Goal: Task Accomplishment & Management: Manage account settings

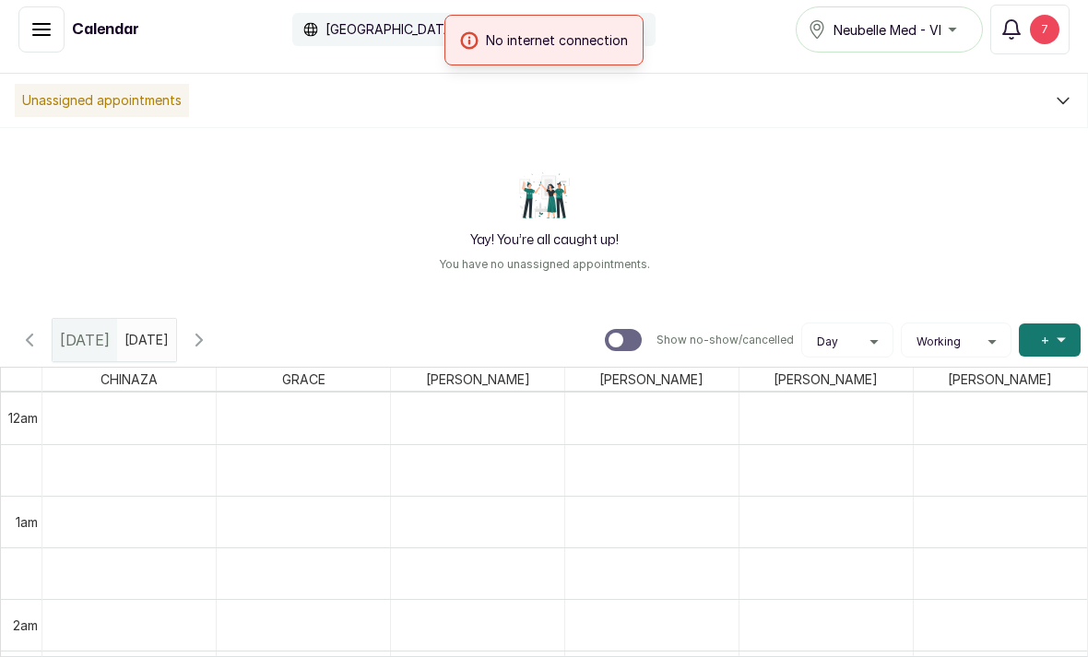
scroll to position [621, 0]
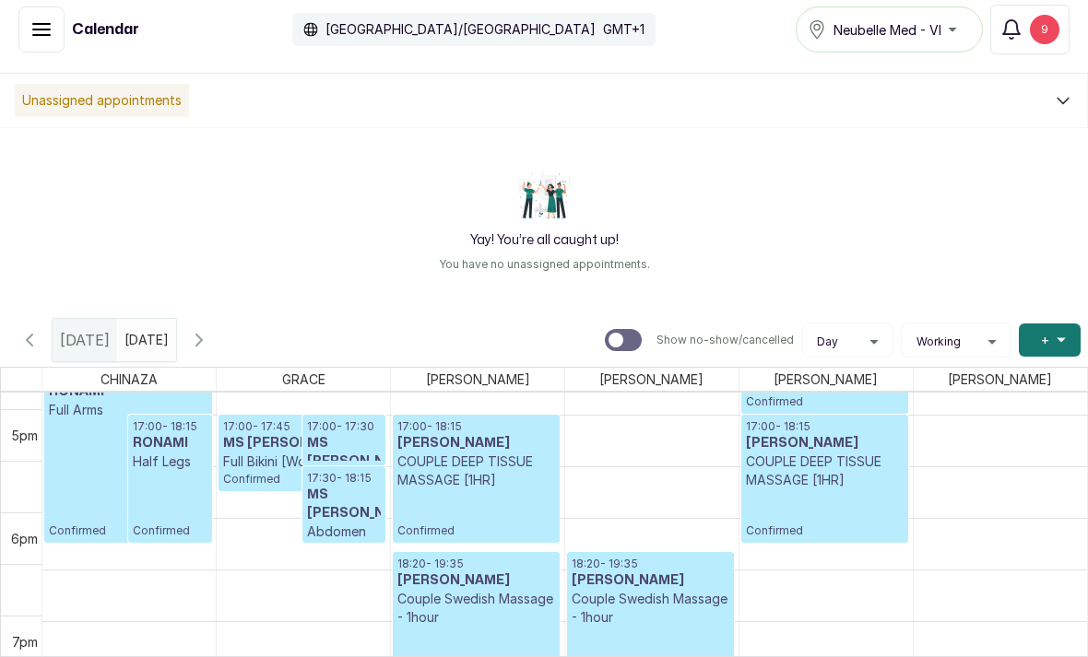
scroll to position [1719, 0]
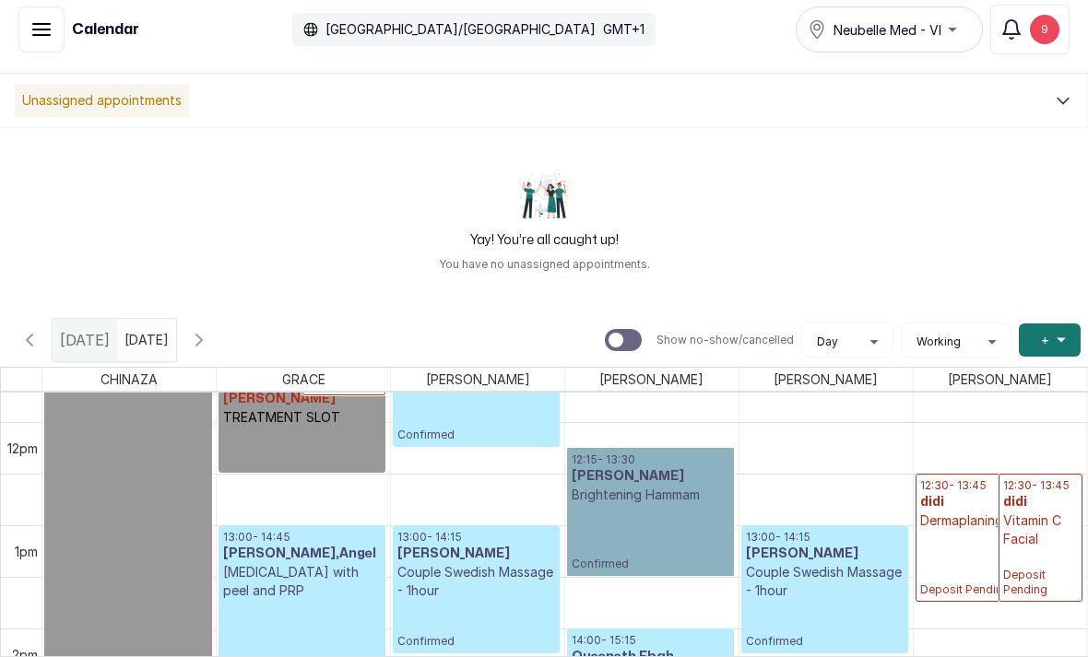
click at [665, 482] on link "12:15 - 13:30 MS ADUNOLA AYOOLA Brightening Hammam Confirmed" at bounding box center [650, 512] width 167 height 128
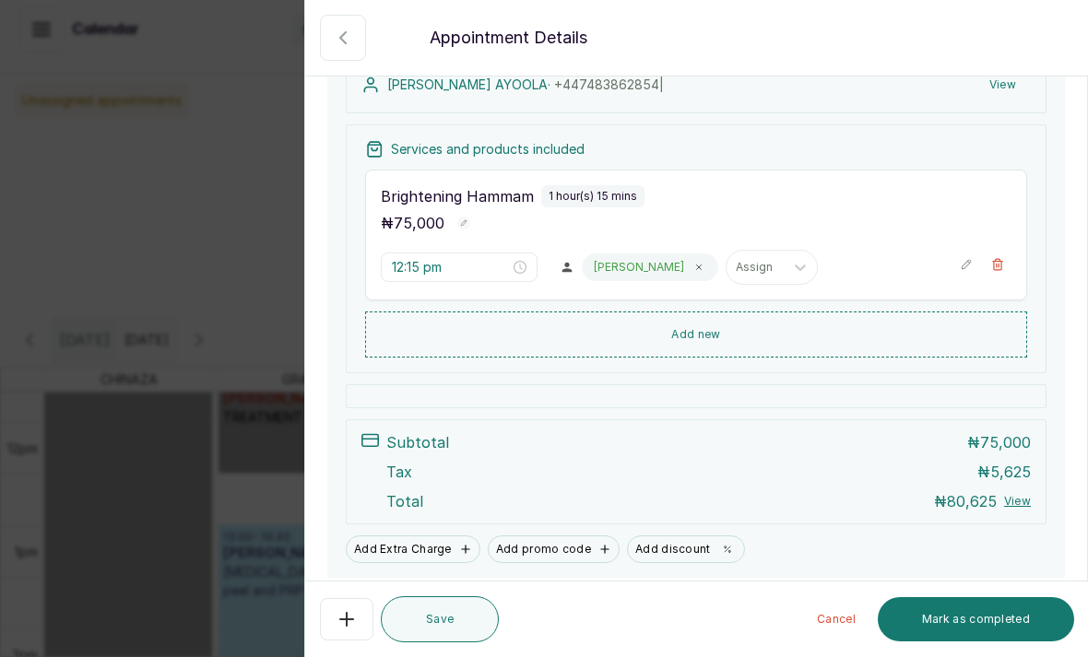
click at [846, 626] on button "Cancel" at bounding box center [836, 619] width 68 height 44
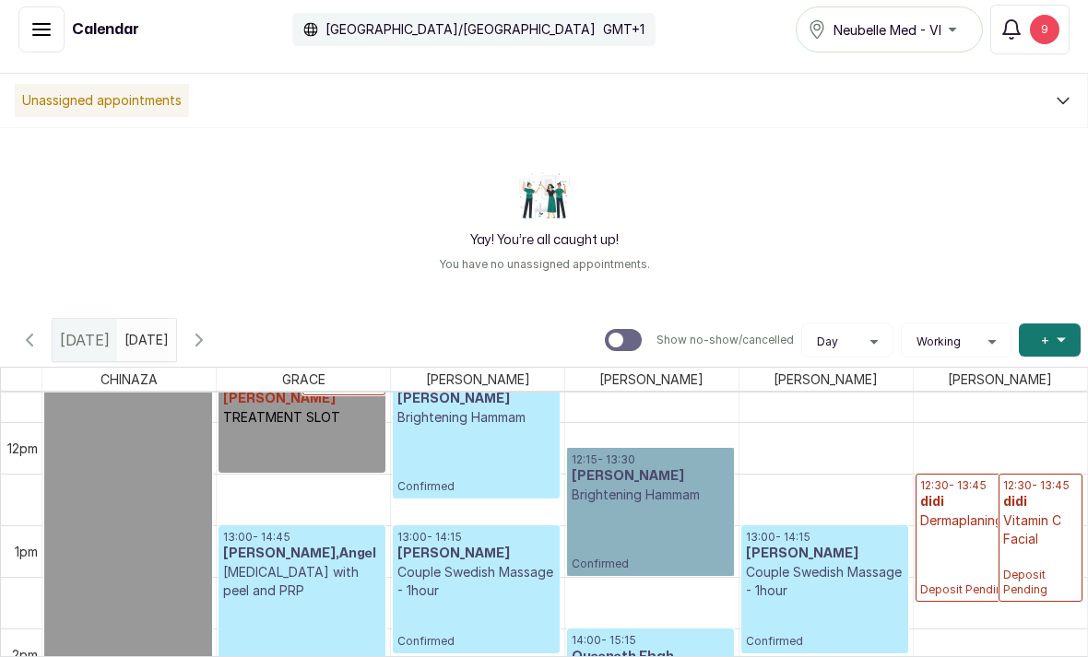
click at [671, 455] on link "12:15 - 13:30 MS ADUNOLA AYOOLA Brightening Hammam Confirmed" at bounding box center [650, 512] width 167 height 128
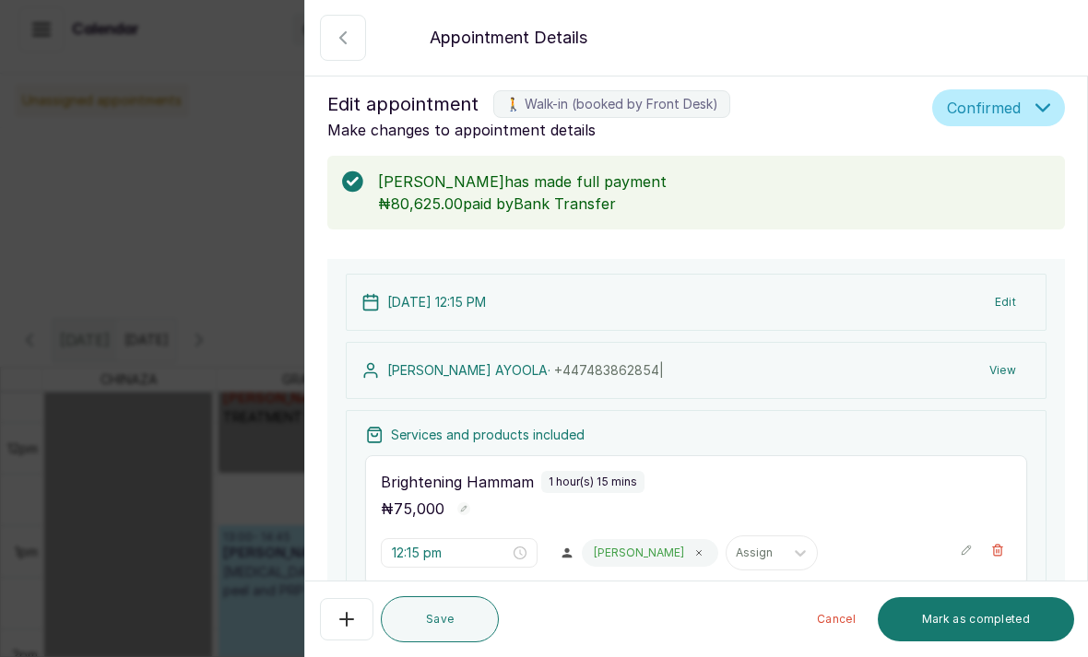
click at [337, 59] on button "Show no-show/cancelled" at bounding box center [343, 38] width 46 height 46
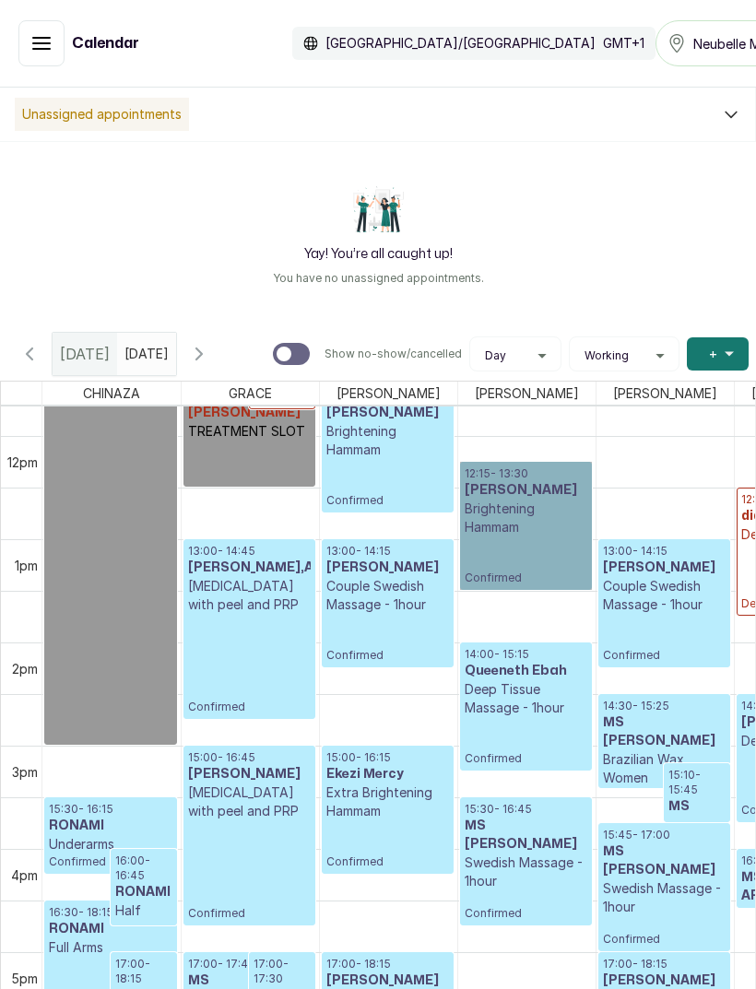
click at [0, 0] on div at bounding box center [0, 0] width 0 height 0
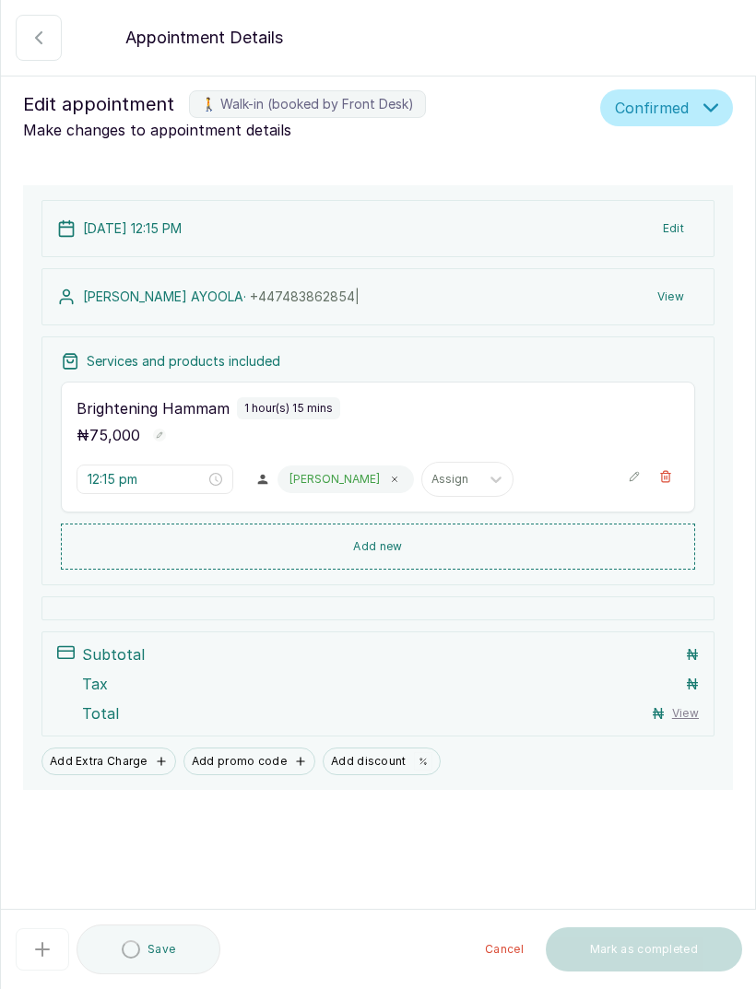
click at [541, 551] on button "Add new" at bounding box center [378, 547] width 634 height 46
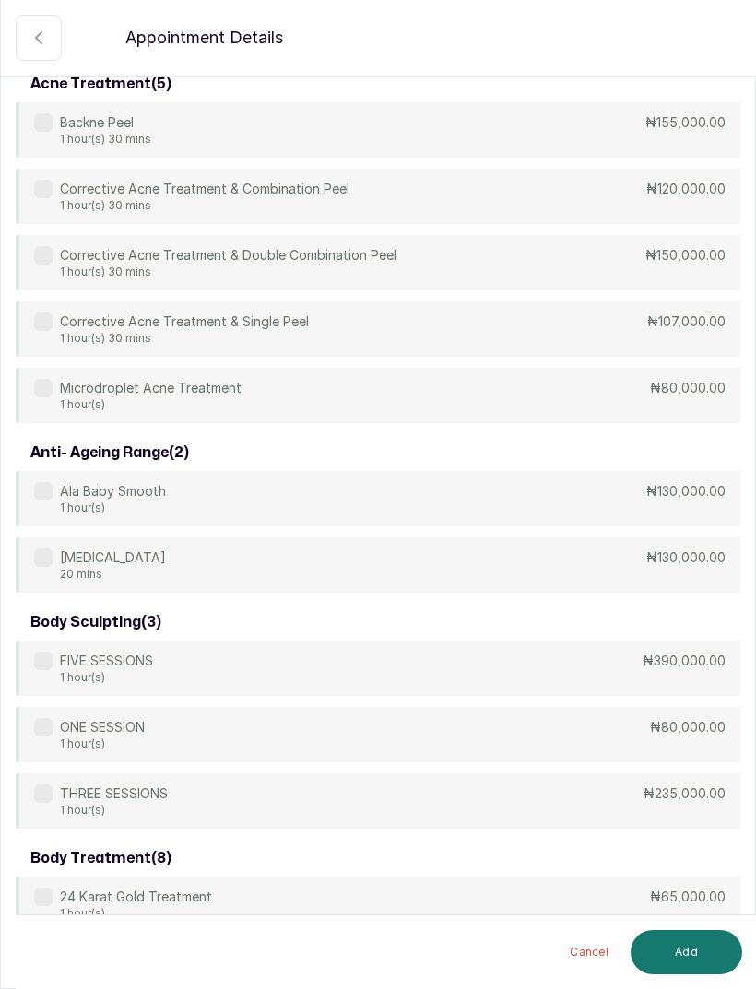
click at [55, 54] on button "Show no-show/cancelled" at bounding box center [39, 38] width 46 height 46
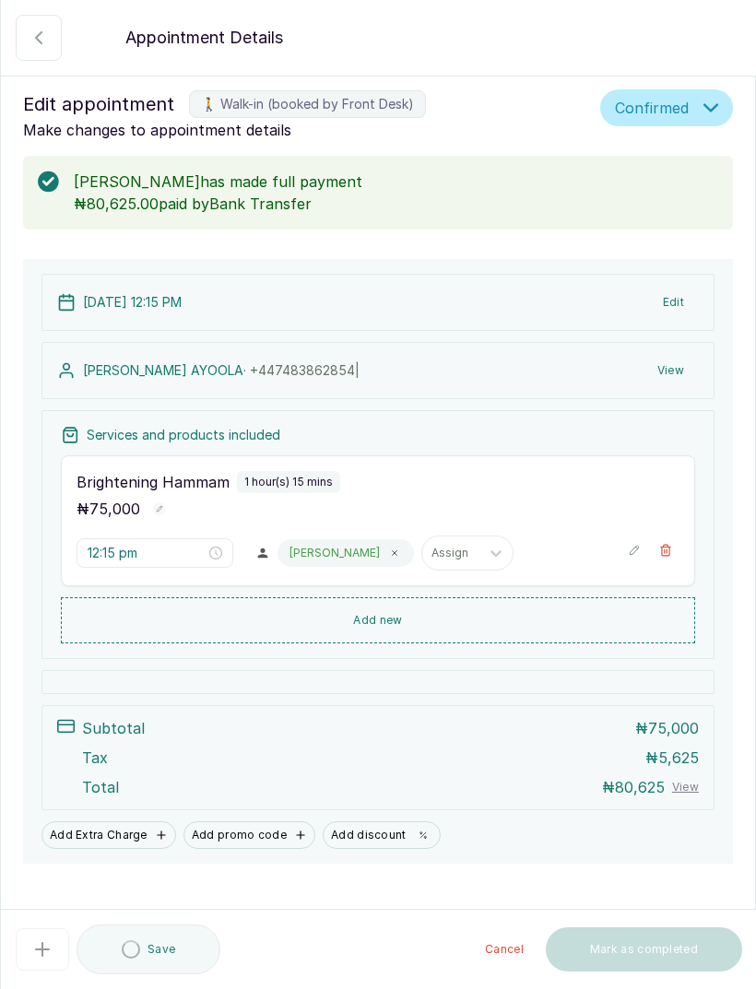
click at [668, 124] on button "Confirmed" at bounding box center [666, 107] width 133 height 37
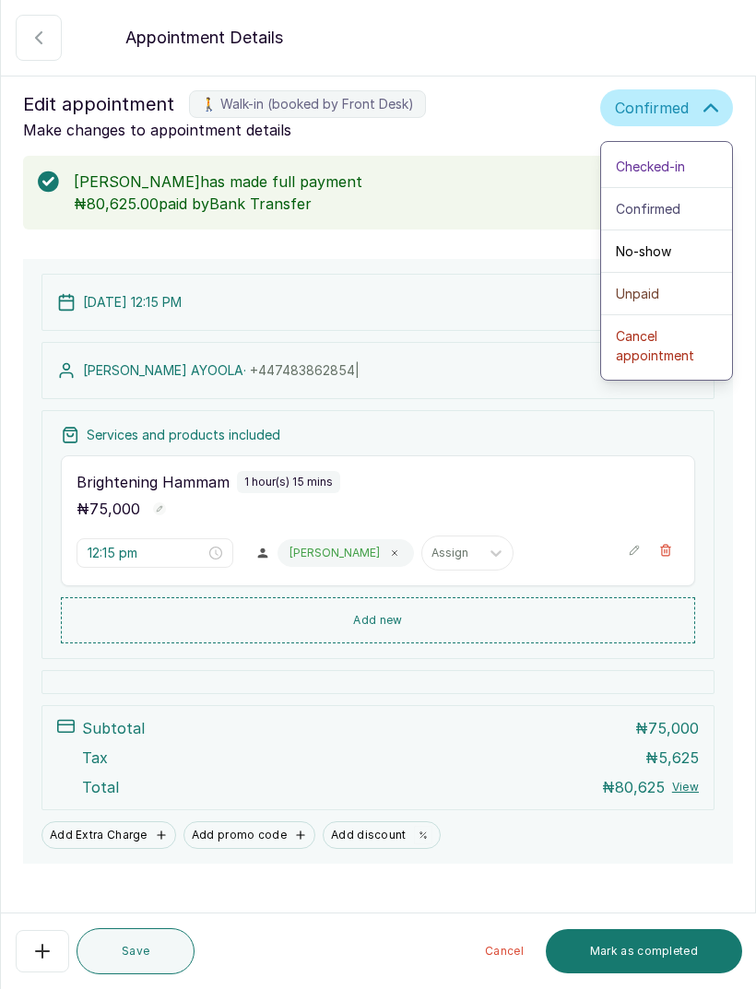
click at [672, 326] on span "Cancel appointment" at bounding box center [666, 345] width 101 height 39
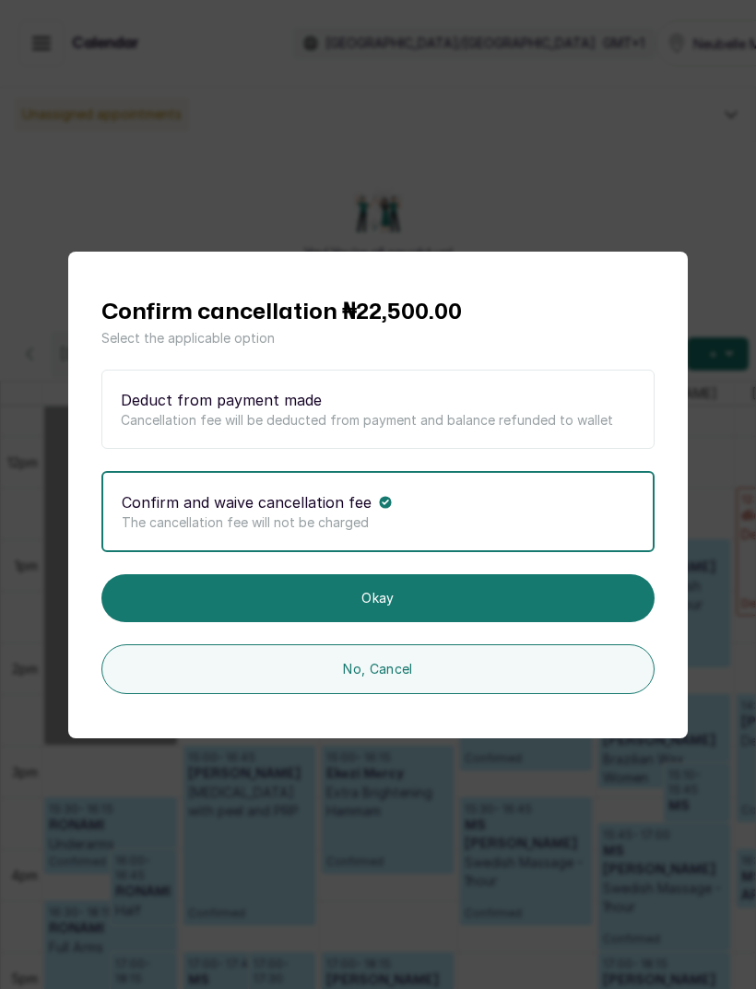
click at [531, 552] on div "Confirm and waive cancellation fee The cancellation fee will not be charged" at bounding box center [377, 511] width 553 height 81
click at [518, 622] on button "Okay" at bounding box center [377, 598] width 553 height 48
click at [512, 622] on button "Okay" at bounding box center [377, 598] width 553 height 48
click at [404, 622] on button "Okay" at bounding box center [377, 598] width 553 height 48
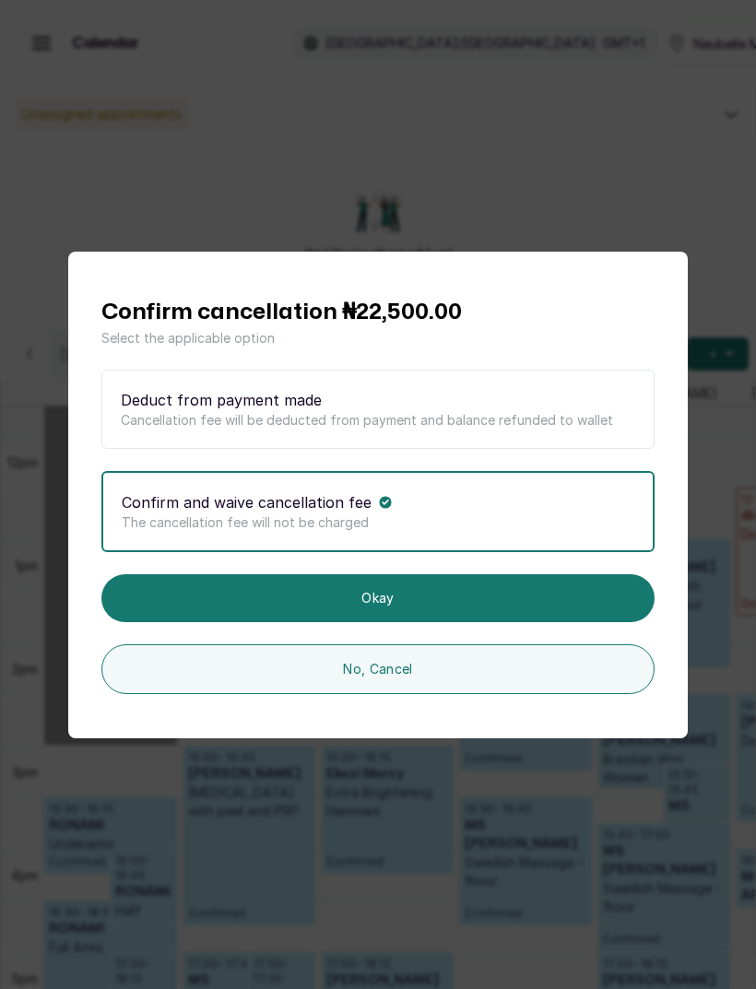
click at [415, 622] on button "Okay" at bounding box center [377, 598] width 553 height 48
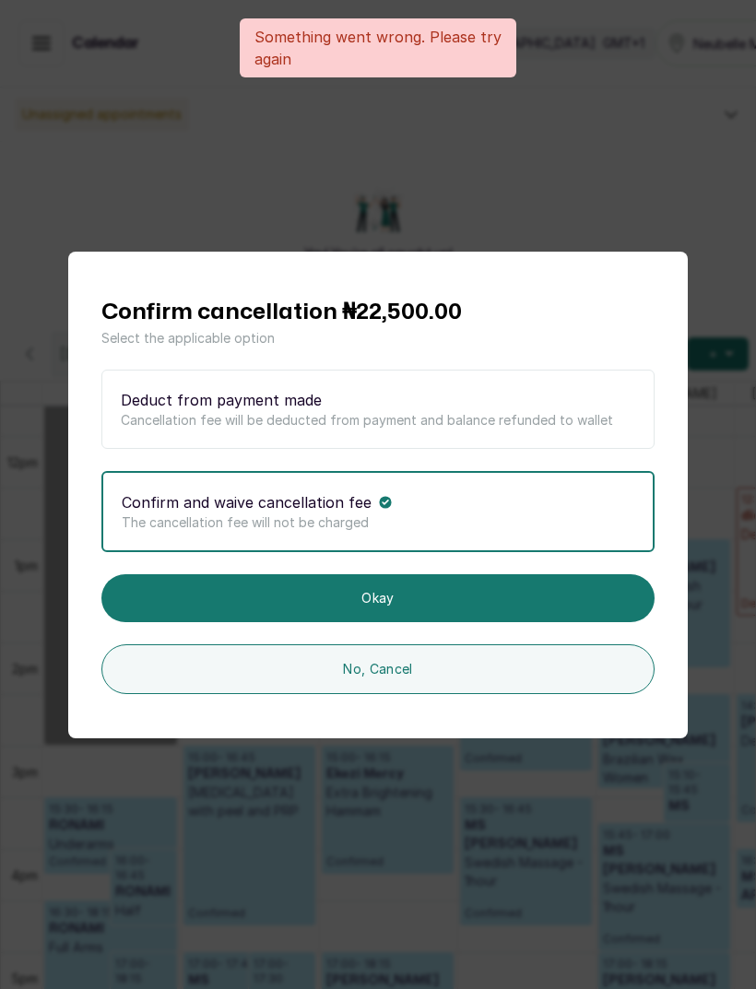
click at [415, 622] on button "Okay" at bounding box center [377, 598] width 553 height 48
click at [722, 266] on div "Confirm cancellation ₦22,500.00 Select the applicable option Deduct from paymen…" at bounding box center [378, 494] width 756 height 989
click at [250, 657] on button "No, Cancel" at bounding box center [377, 670] width 553 height 50
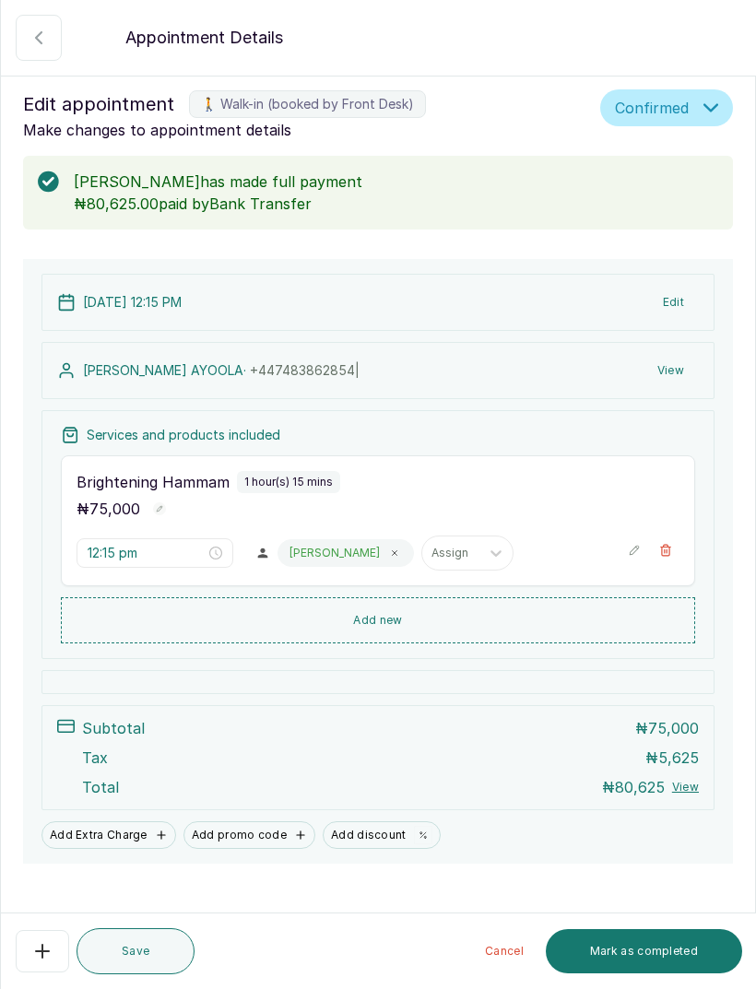
scroll to position [-1, 0]
click at [674, 107] on span "Confirmed" at bounding box center [652, 108] width 74 height 22
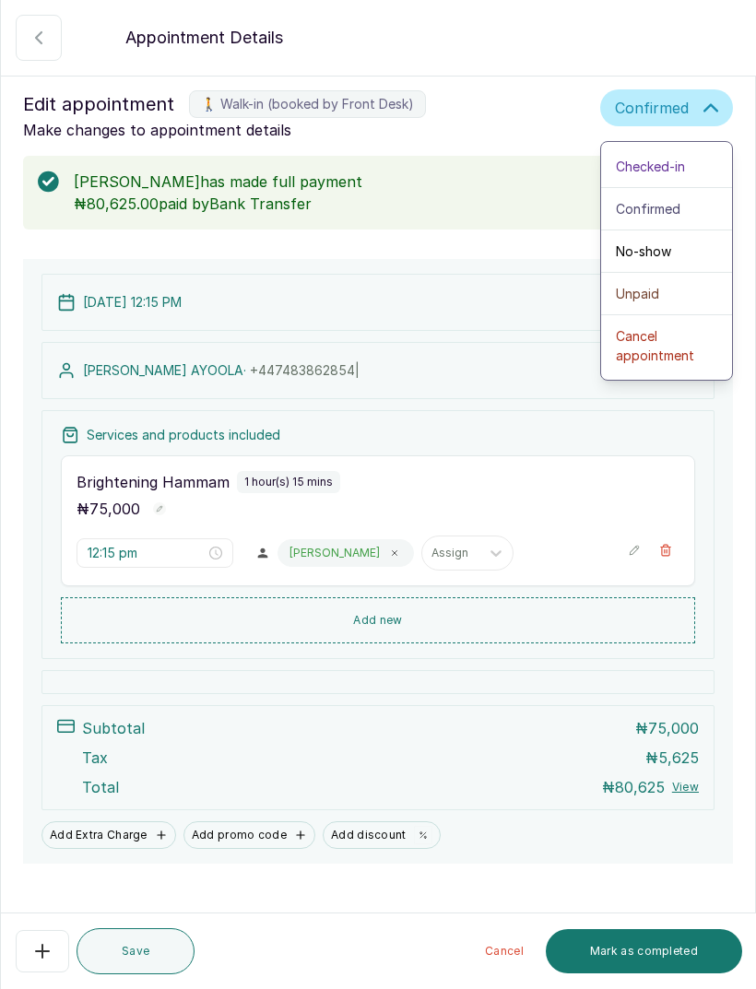
click at [696, 354] on span "Cancel appointment" at bounding box center [666, 345] width 101 height 39
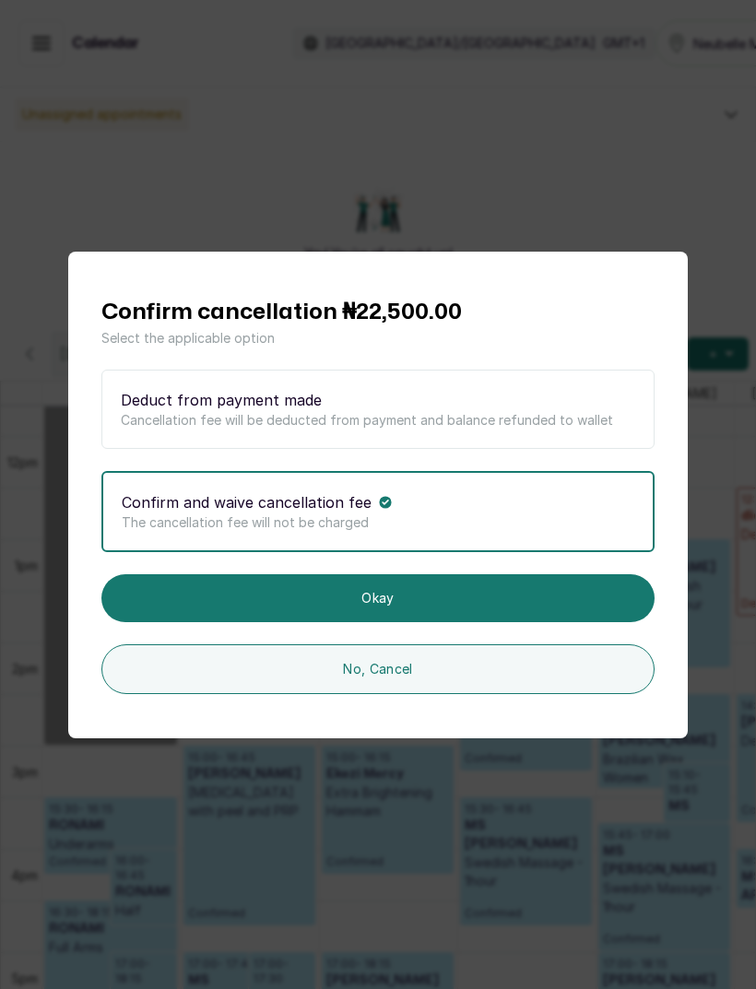
click at [594, 622] on button "Okay" at bounding box center [377, 598] width 553 height 48
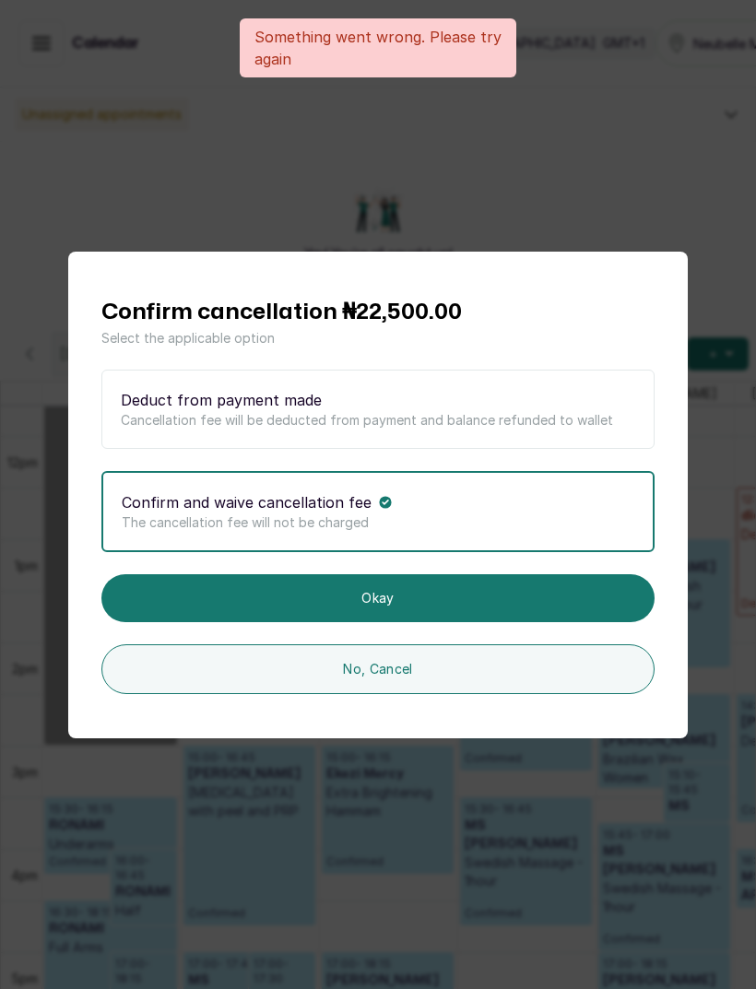
click at [610, 152] on div "Confirm cancellation ₦22,500.00 Select the applicable option Deduct from paymen…" at bounding box center [378, 494] width 756 height 989
click at [653, 124] on div "Confirm cancellation ₦22,500.00 Select the applicable option Deduct from paymen…" at bounding box center [378, 494] width 756 height 989
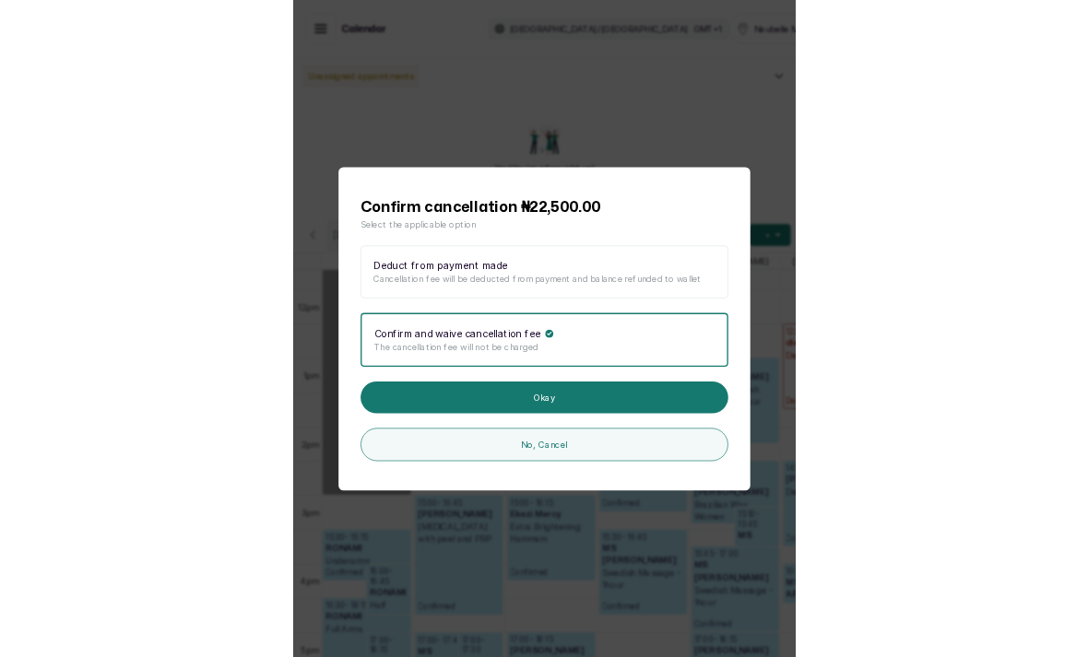
scroll to position [76, 0]
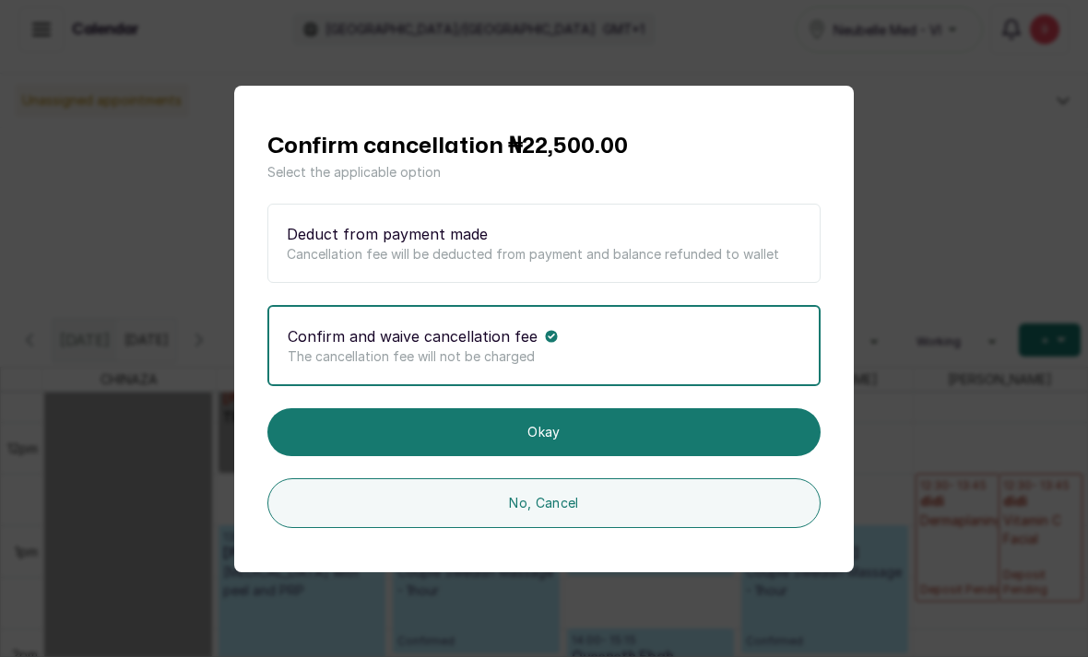
click at [666, 528] on button "No, Cancel" at bounding box center [543, 504] width 553 height 50
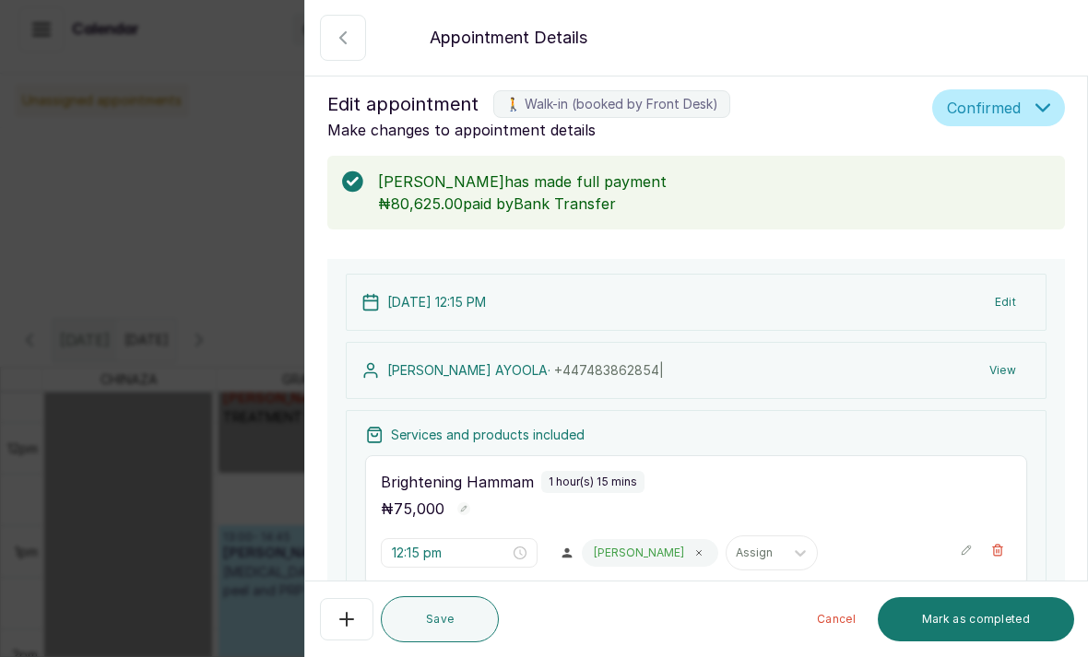
click at [343, 60] on button "Show no-show/cancelled" at bounding box center [343, 38] width 46 height 46
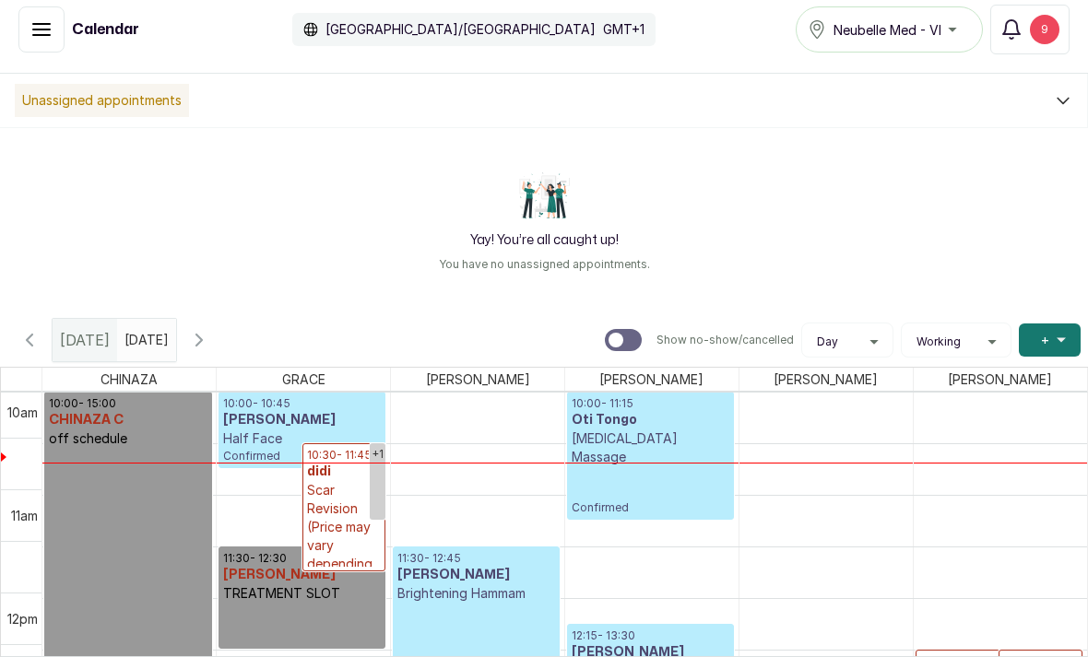
scroll to position [1009, 0]
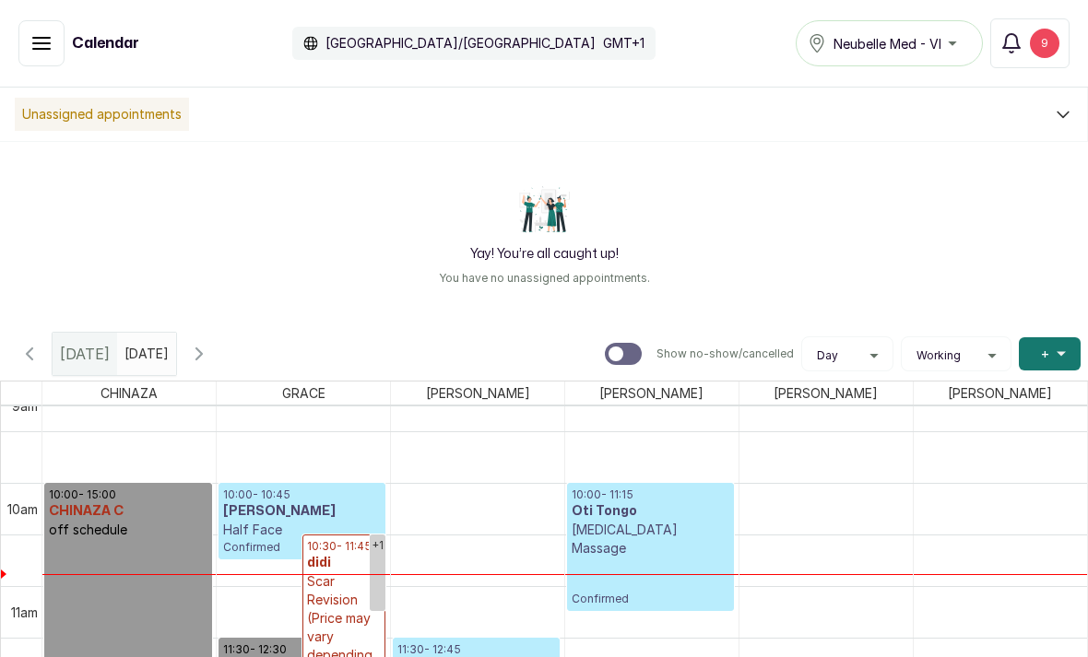
scroll to position [956, 0]
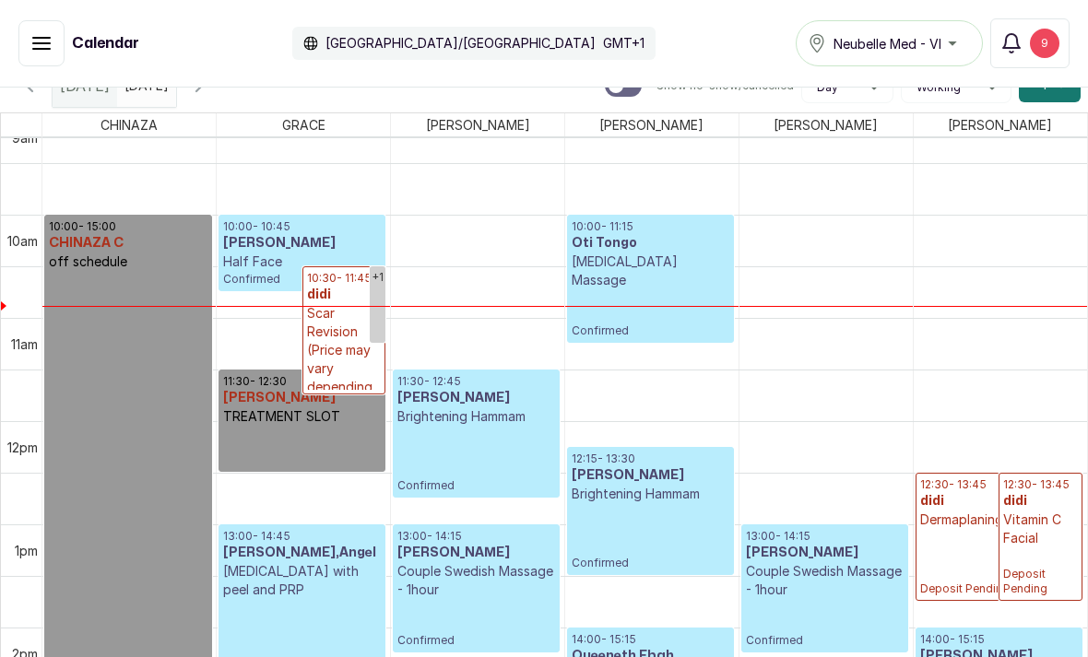
click at [906, 414] on td at bounding box center [564, 396] width 1045 height 52
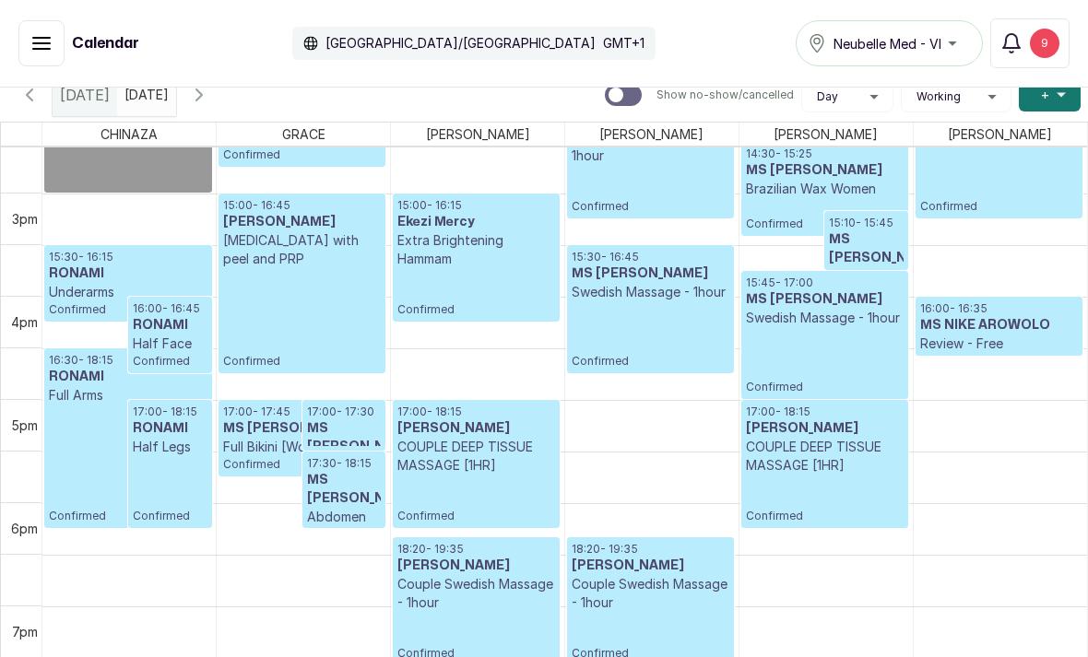
scroll to position [1504, 0]
click at [360, 430] on link "17:00 - 17:30 MS CHIZOBA Upper Lips Confirmed" at bounding box center [344, 424] width 84 height 51
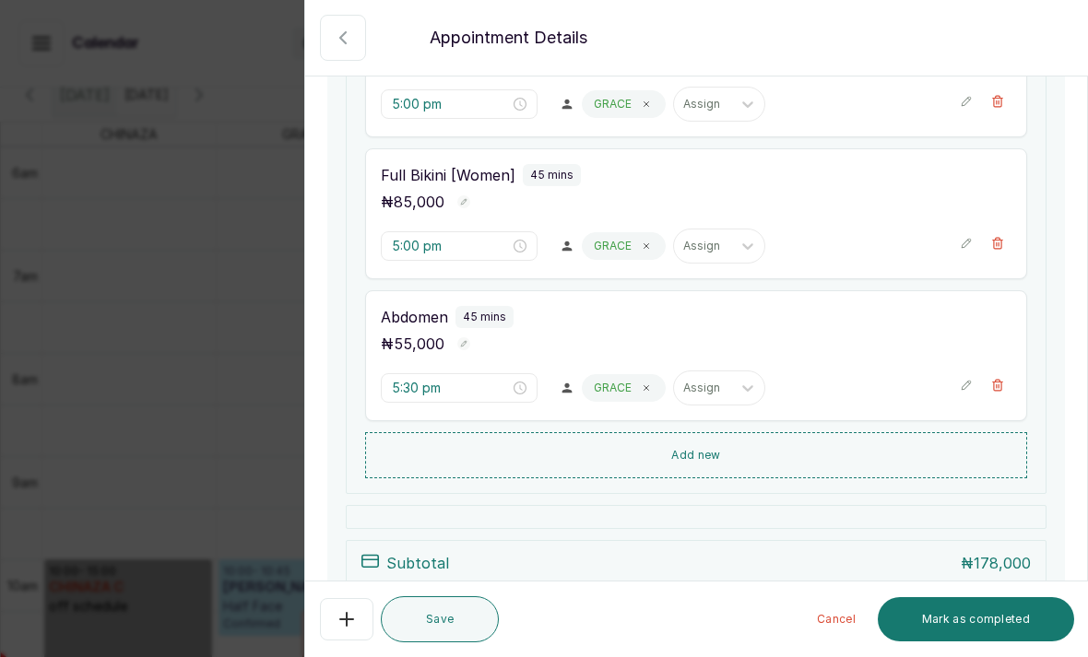
scroll to position [450, 0]
click at [169, 410] on div "Back Appointment Details Edit appointment 🚶 Walk-in (booked by Front Desk) Make…" at bounding box center [544, 328] width 1088 height 657
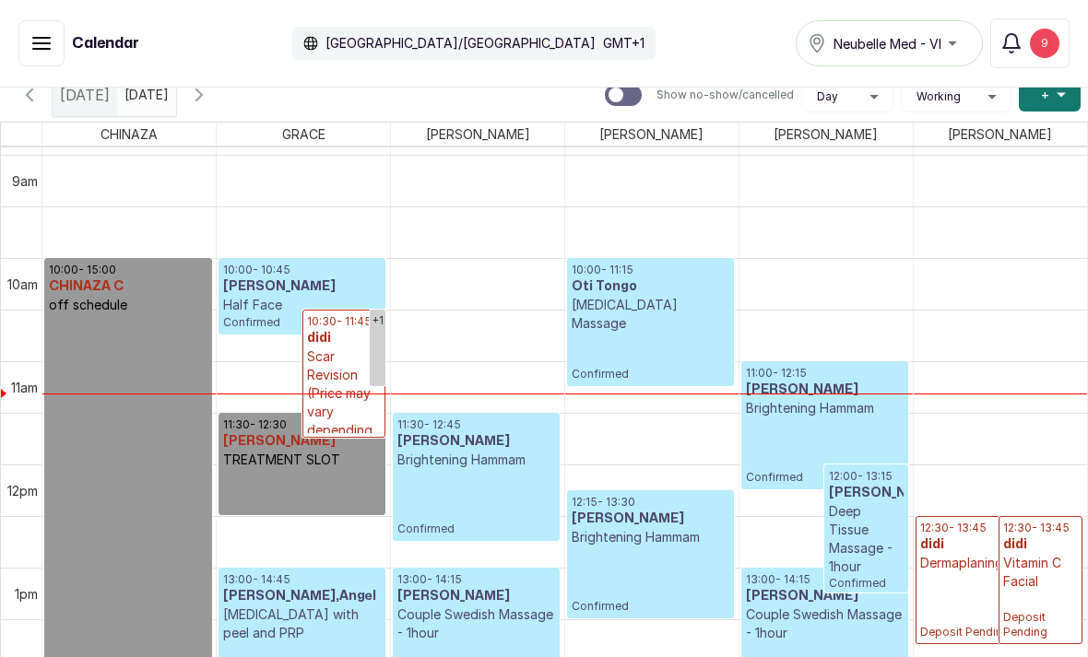
scroll to position [920, 0]
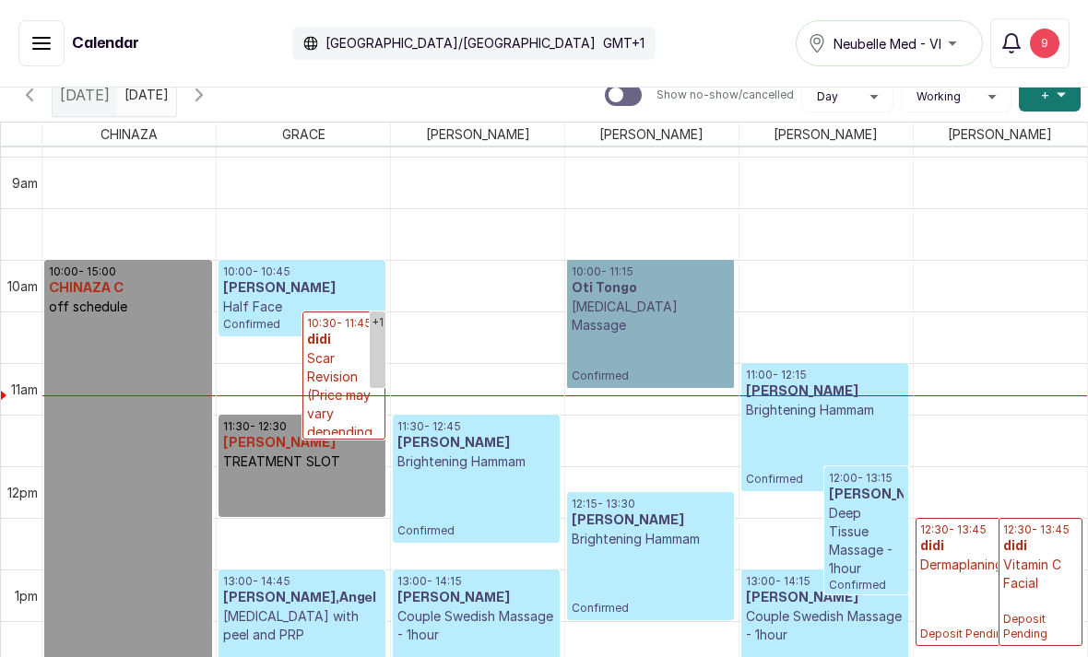
click at [676, 326] on link "10:00 - 11:15 Oti Tongo [MEDICAL_DATA] Massage Confirmed" at bounding box center [650, 324] width 167 height 128
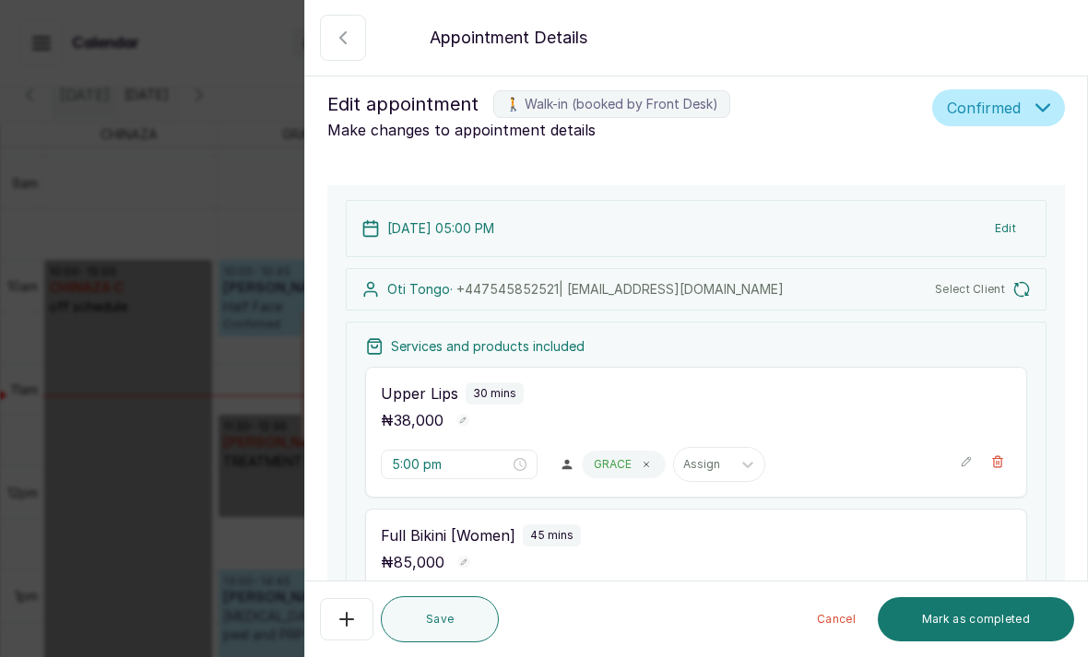
type input "10:00 am"
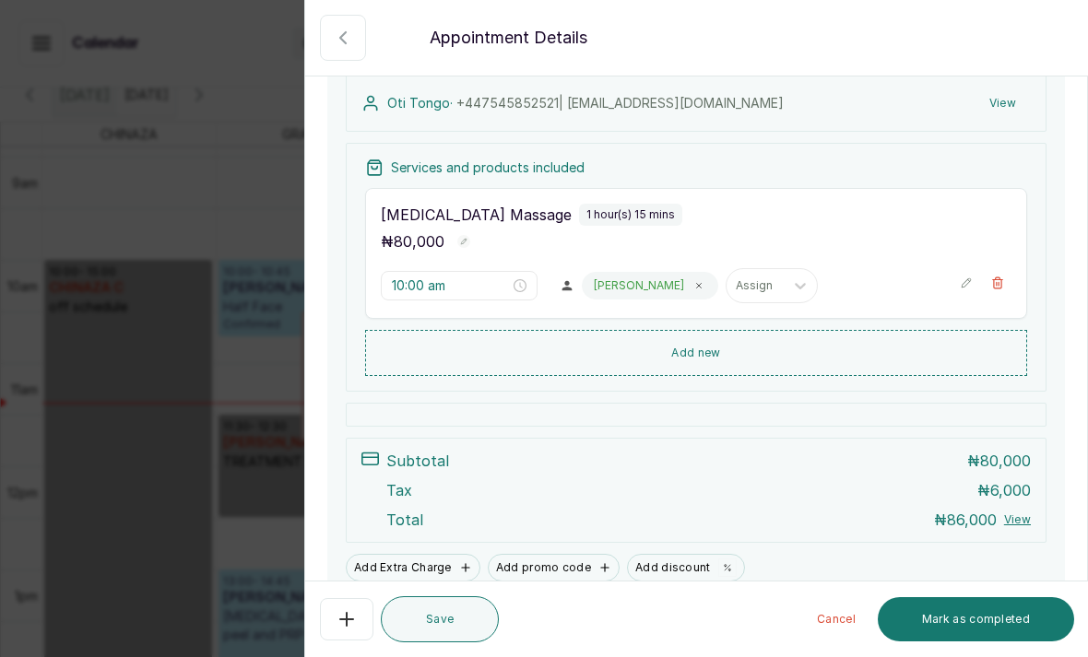
scroll to position [62, 0]
